Goal: Transaction & Acquisition: Download file/media

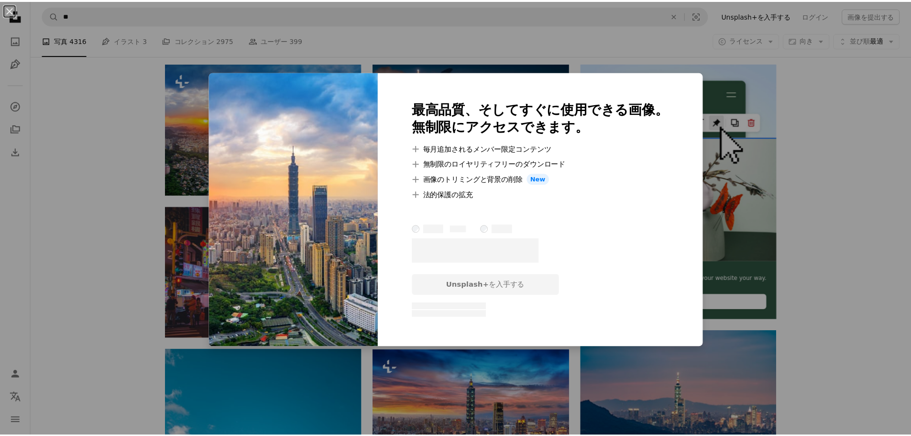
scroll to position [191, 0]
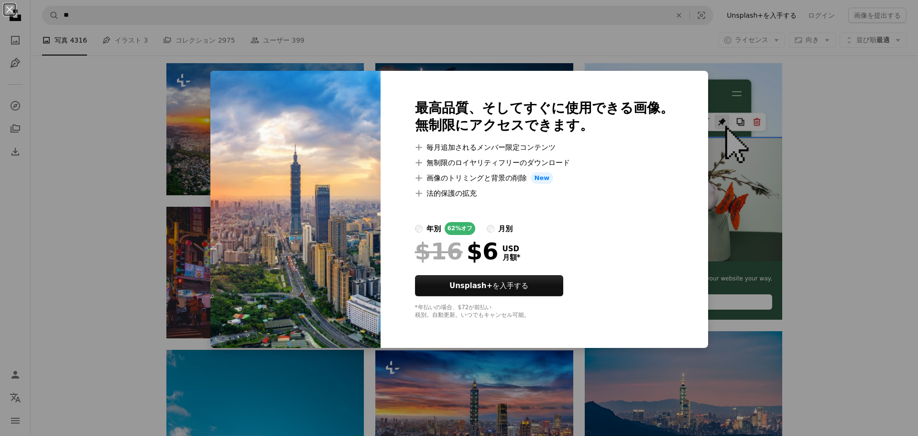
click at [54, 236] on div "An X shape 最高品質、そしてすぐに使用できる画像。 無制限にアクセスできます。 A plus sign 毎月追加されるメンバー限定コンテンツ A p…" at bounding box center [459, 218] width 918 height 436
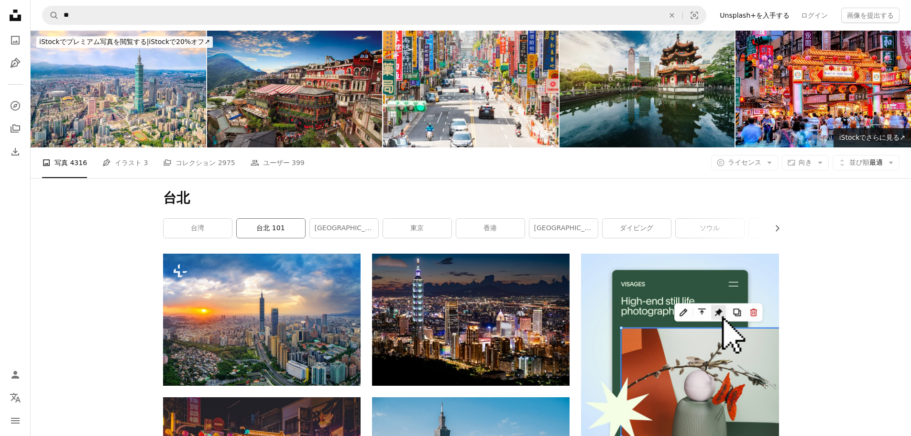
click at [278, 231] on link "台北 101" at bounding box center [271, 227] width 68 height 19
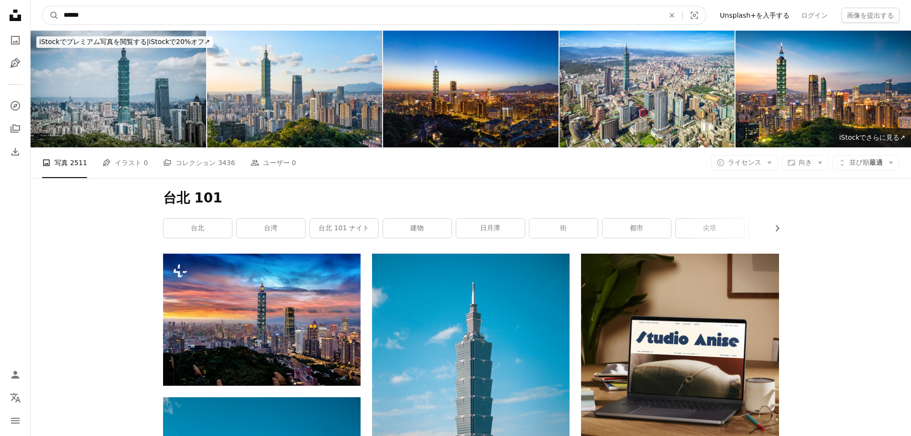
click at [108, 18] on input "******" at bounding box center [360, 15] width 602 height 18
type input "**"
click at [43, 6] on button "A magnifying glass" at bounding box center [51, 15] width 16 height 18
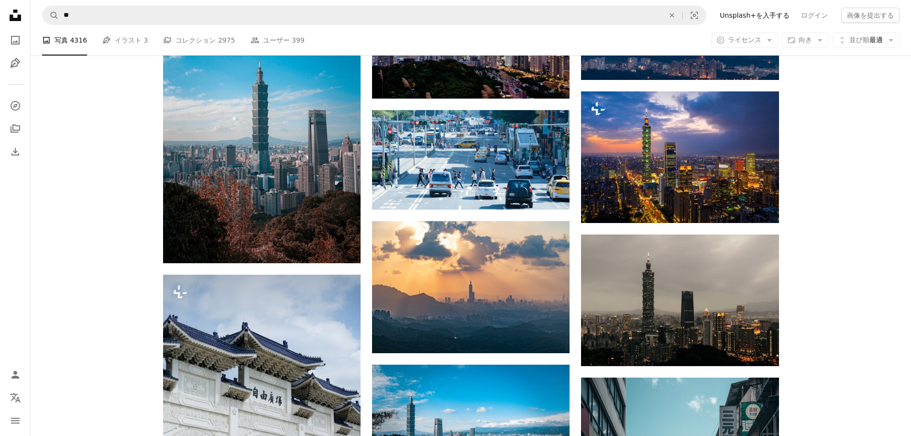
scroll to position [574, 0]
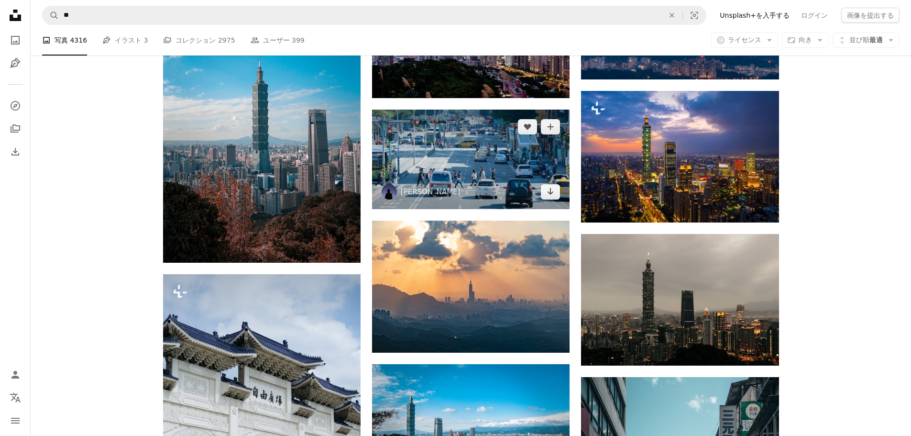
click at [487, 146] on img at bounding box center [470, 158] width 197 height 99
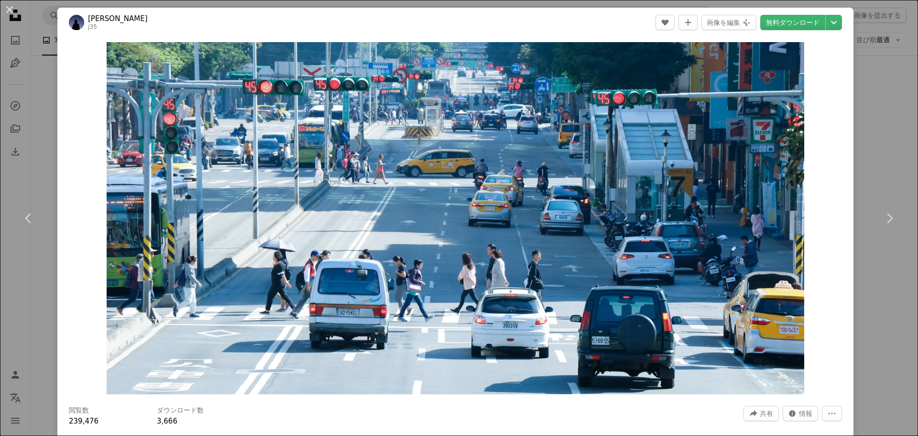
click at [871, 124] on div "An X shape Chevron left Chevron right [PERSON_NAME] j35 A heart A plus sign 画像を…" at bounding box center [459, 218] width 918 height 436
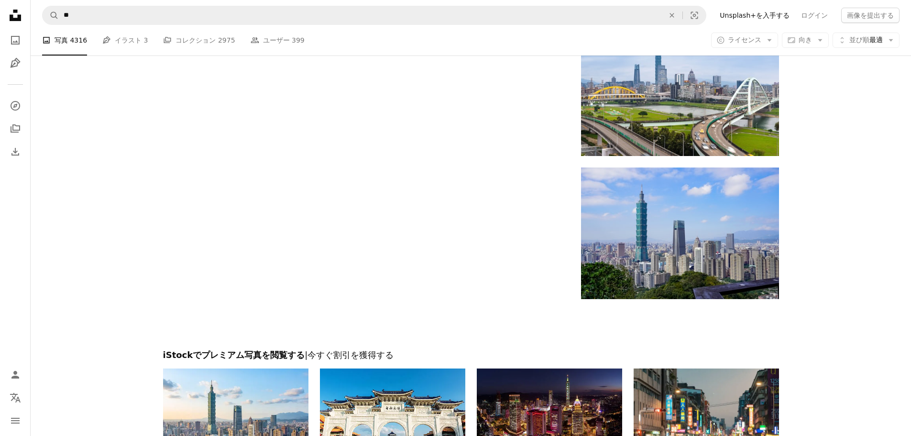
scroll to position [1386, 0]
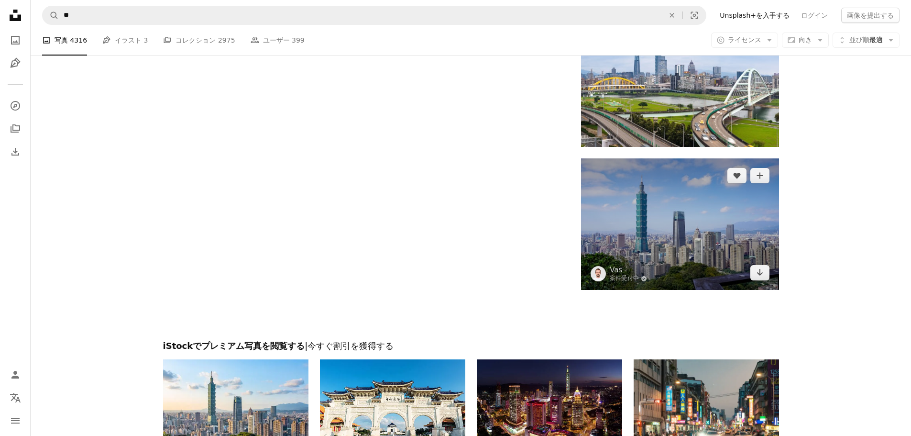
click at [745, 247] on img at bounding box center [679, 223] width 197 height 131
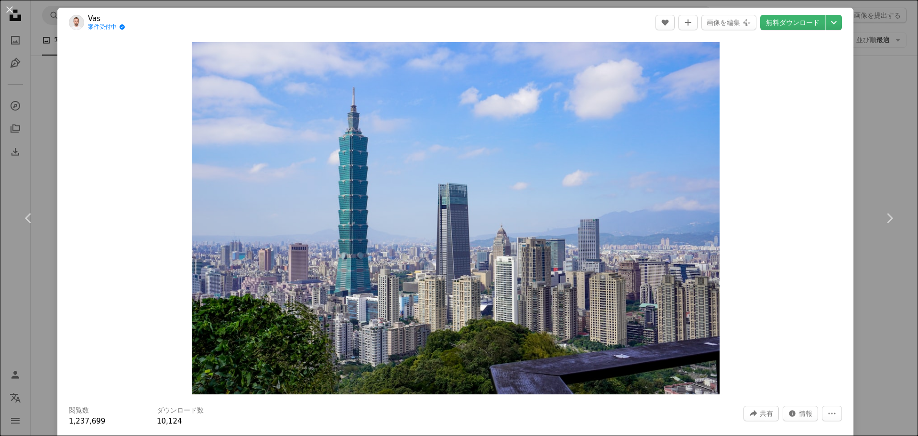
click at [883, 114] on div "An X shape Chevron left Chevron right Vas 案件受付中 A checkmark inside of a circle …" at bounding box center [459, 218] width 918 height 436
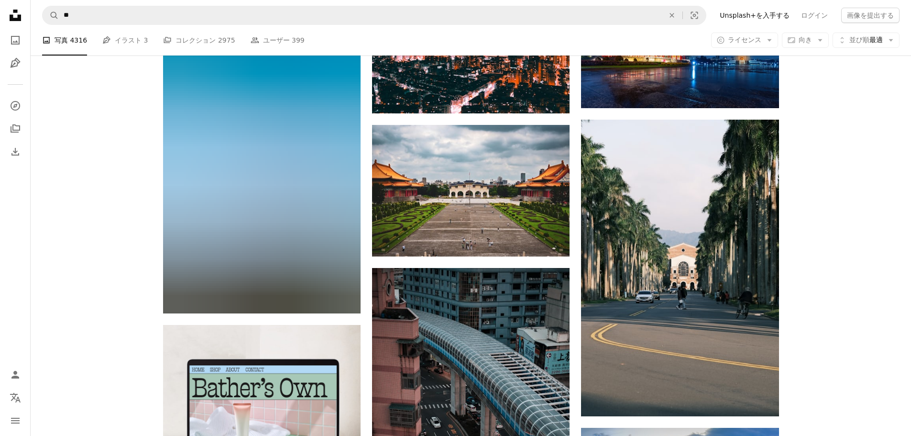
scroll to position [1817, 0]
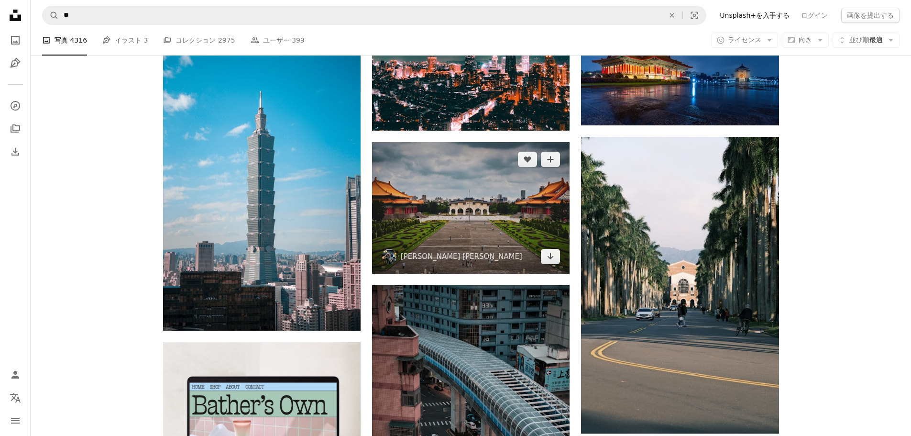
click at [519, 223] on img at bounding box center [470, 207] width 197 height 131
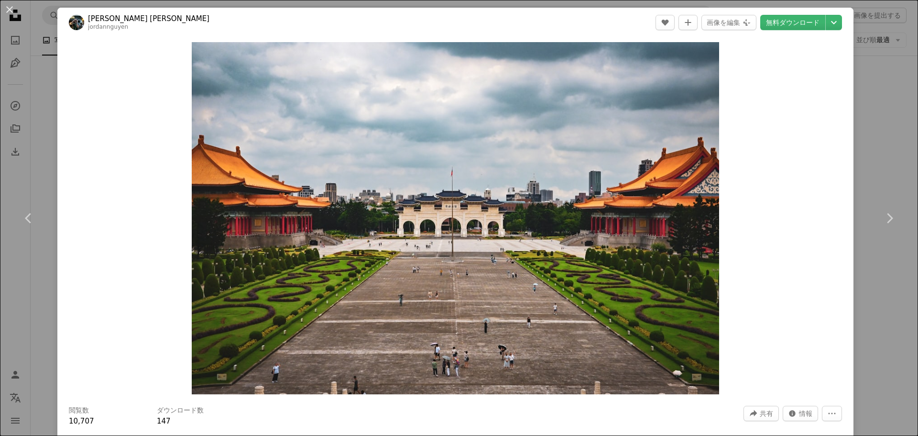
click at [888, 113] on div "An X shape Chevron left Chevron right [PERSON_NAME] [PERSON_NAME] A heart A plu…" at bounding box center [459, 218] width 918 height 436
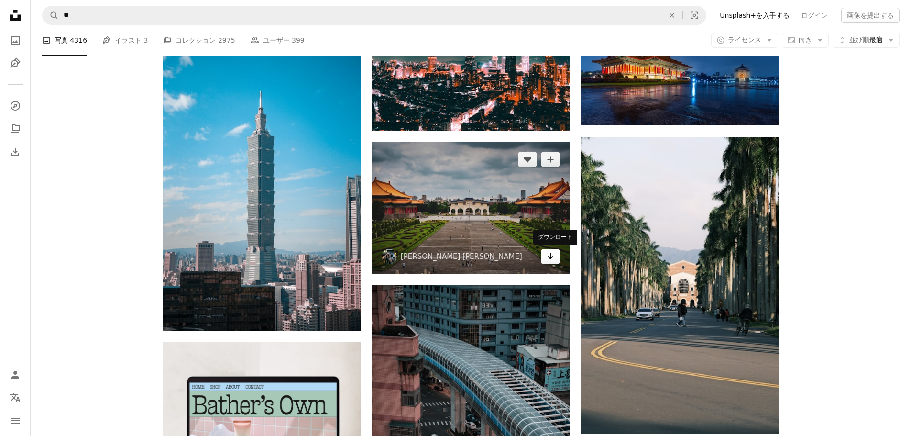
click at [549, 254] on icon "Arrow pointing down" at bounding box center [550, 255] width 8 height 11
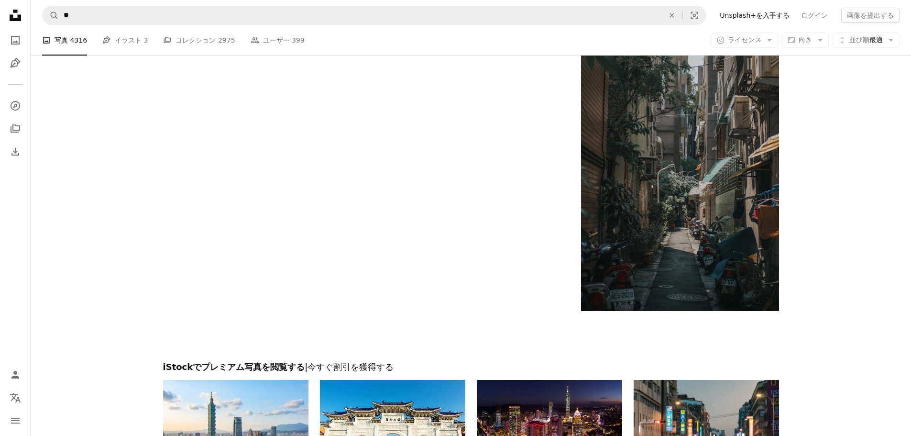
scroll to position [3149, 0]
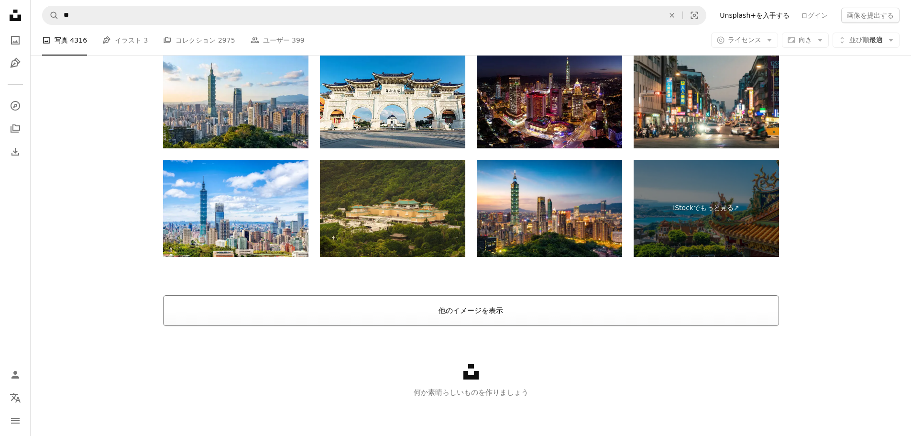
click at [538, 311] on button "他のイメージを表示" at bounding box center [471, 310] width 616 height 31
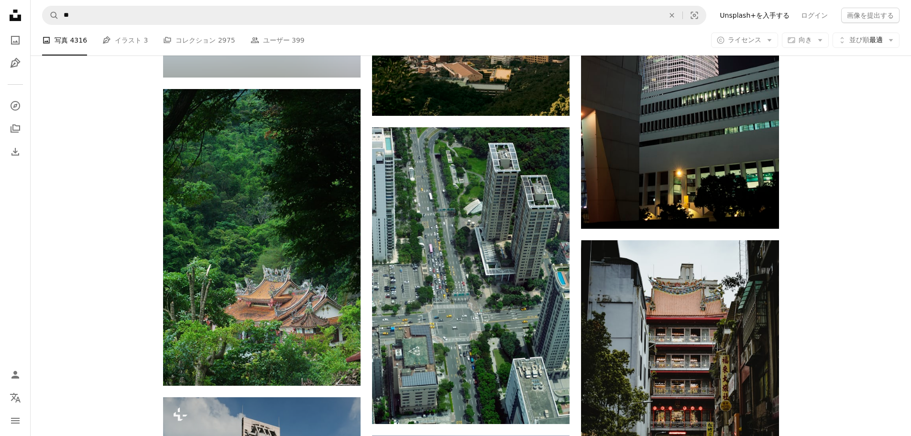
scroll to position [10532, 0]
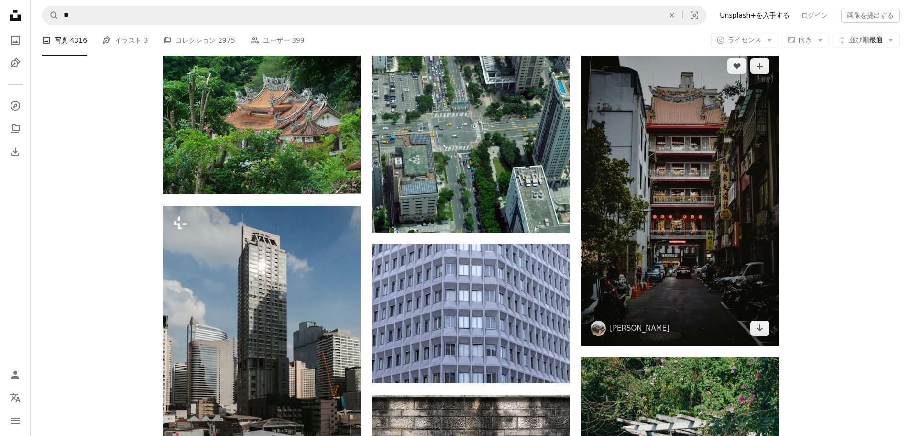
click at [723, 249] on img at bounding box center [679, 197] width 197 height 296
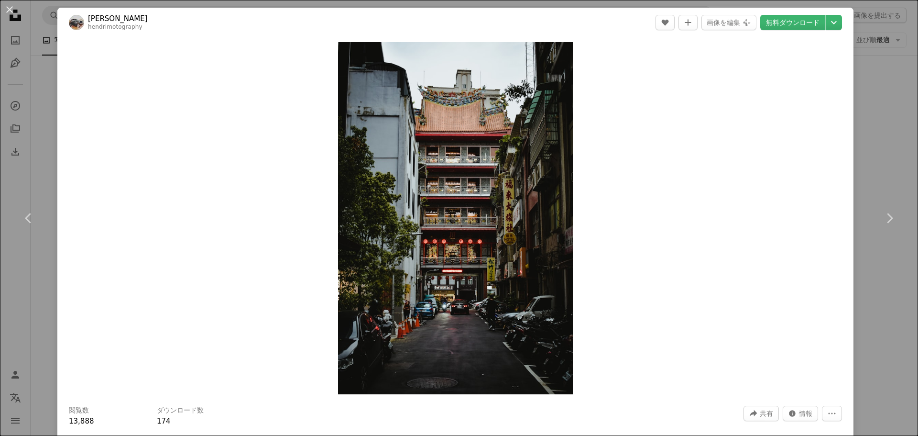
click at [873, 86] on div "An X shape Chevron left Chevron right Hendri Sabri hendrimotography A heart A p…" at bounding box center [459, 218] width 918 height 436
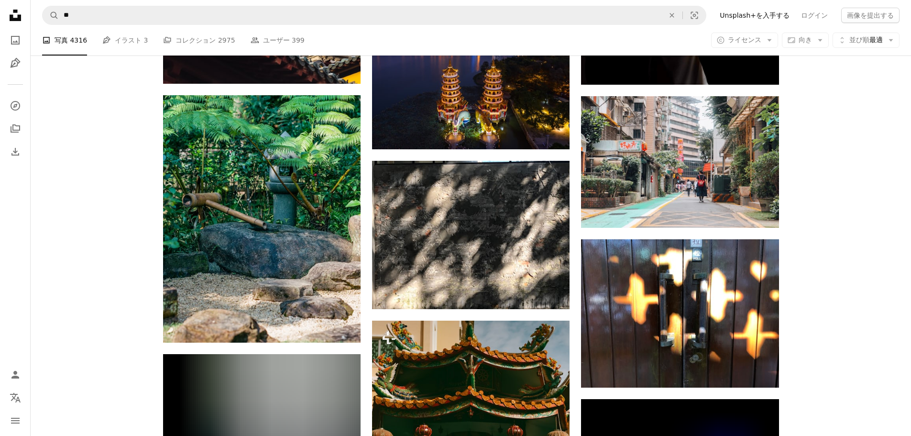
scroll to position [12014, 0]
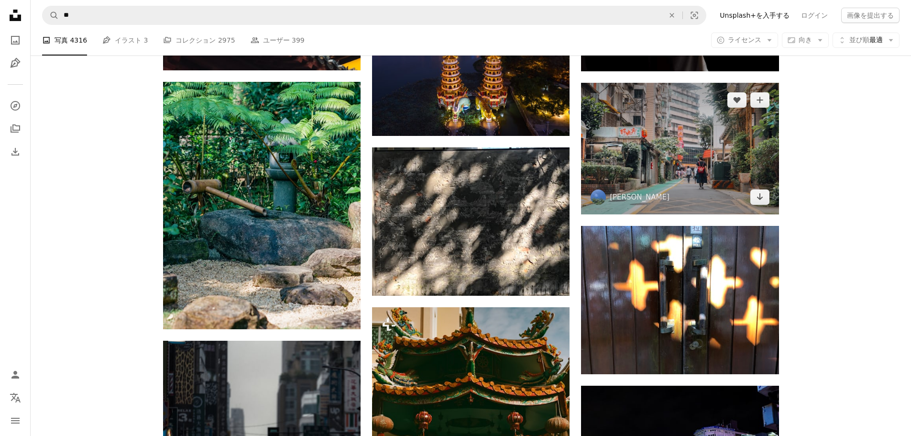
click at [721, 139] on img at bounding box center [679, 148] width 197 height 131
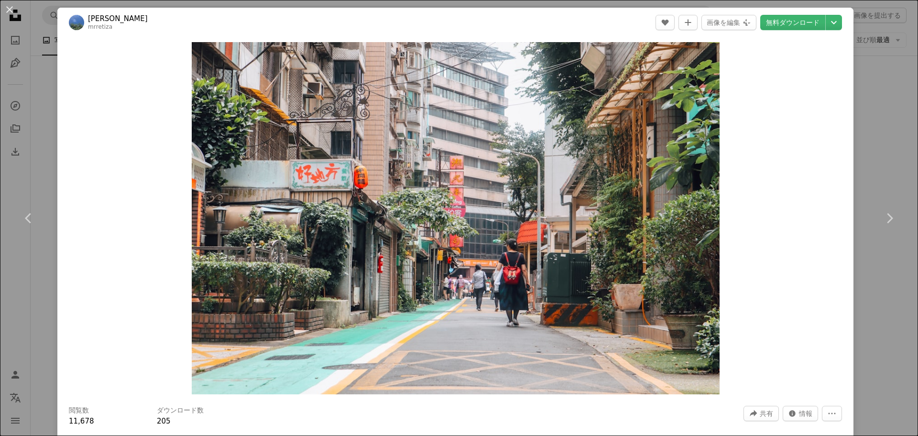
click at [871, 85] on div "An X shape Chevron left Chevron right [PERSON_NAME] mrretiza A heart A plus sig…" at bounding box center [459, 218] width 918 height 436
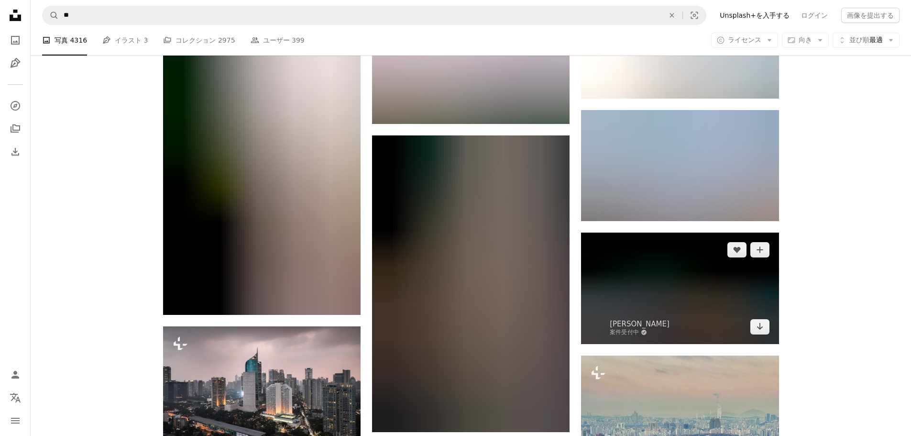
scroll to position [23536, 0]
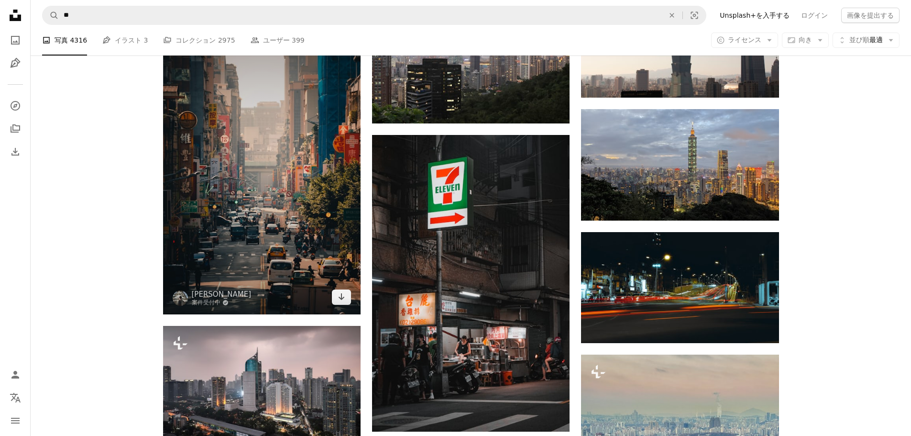
click at [310, 155] on img at bounding box center [261, 166] width 197 height 296
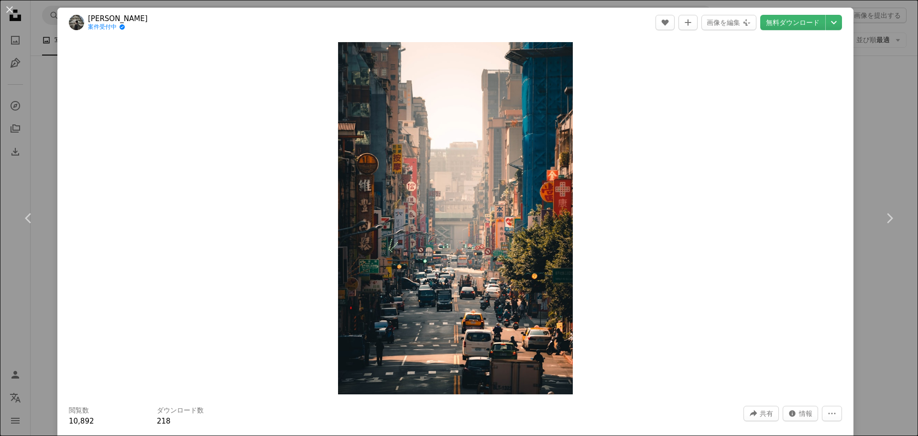
click at [891, 128] on div "An X shape Chevron left Chevron right [PERSON_NAME] 案件受付中 A checkmark inside of…" at bounding box center [459, 218] width 918 height 436
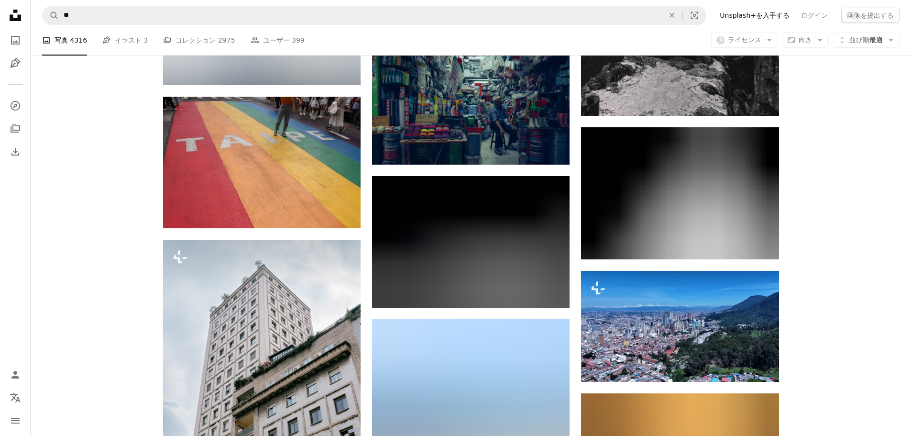
scroll to position [33097, 0]
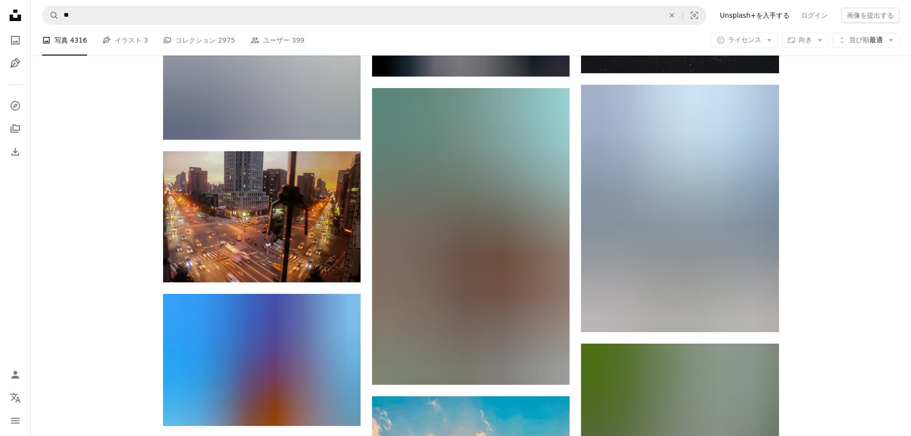
scroll to position [33909, 0]
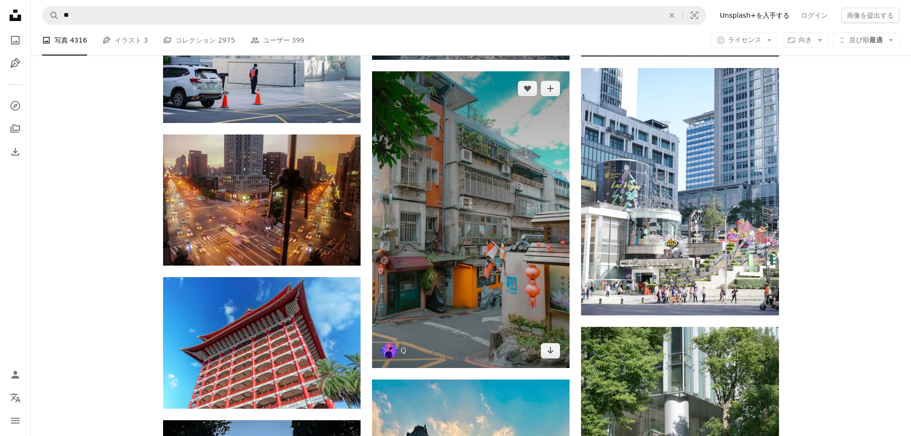
click at [516, 173] on img at bounding box center [470, 219] width 197 height 296
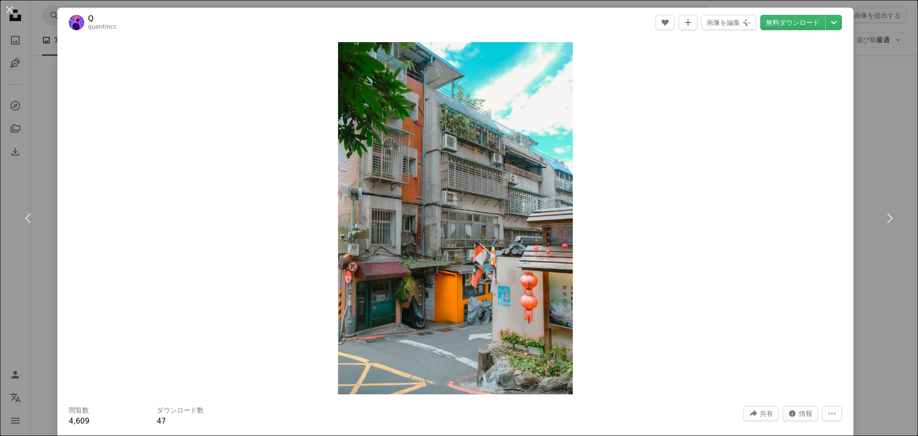
click at [890, 137] on div "An X shape Chevron left Chevron right Q quentincc A heart A plus sign 画像を編集 Plu…" at bounding box center [459, 218] width 918 height 436
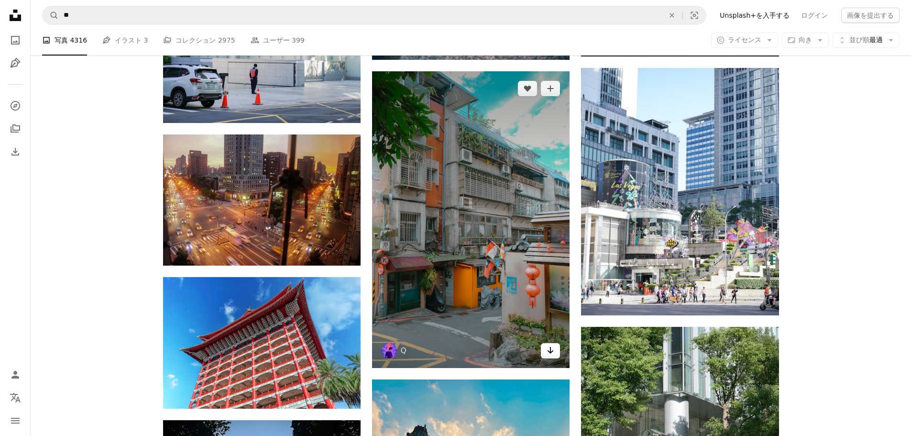
click at [551, 347] on icon "ダウンロード" at bounding box center [550, 350] width 6 height 7
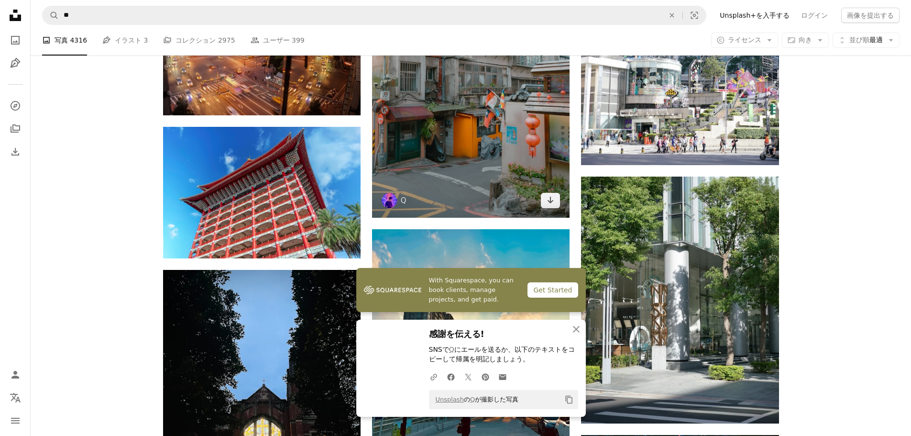
scroll to position [34101, 0]
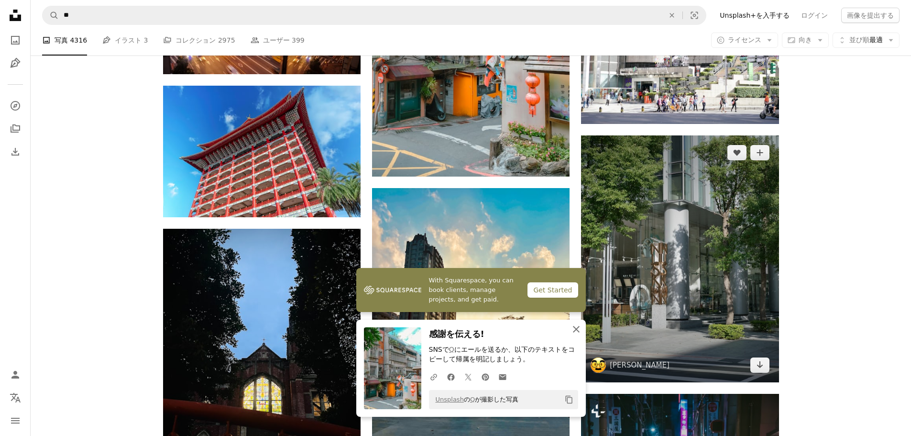
drag, startPoint x: 575, startPoint y: 327, endPoint x: 647, endPoint y: 321, distance: 72.5
click at [575, 327] on icon "button" at bounding box center [576, 329] width 7 height 7
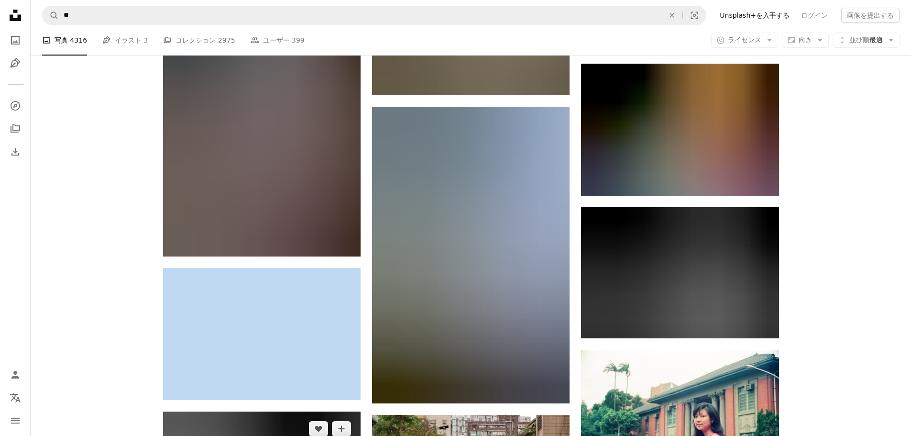
scroll to position [58434, 0]
